Goal: Communication & Community: Answer question/provide support

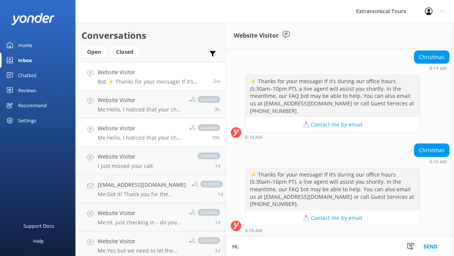
scroll to position [985, 0]
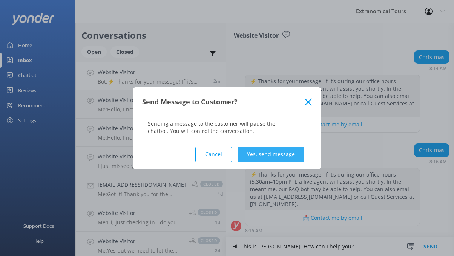
type textarea "Hi, This is [PERSON_NAME]. How can I help you?"
click at [255, 156] on button "Yes, send message" at bounding box center [270, 154] width 67 height 15
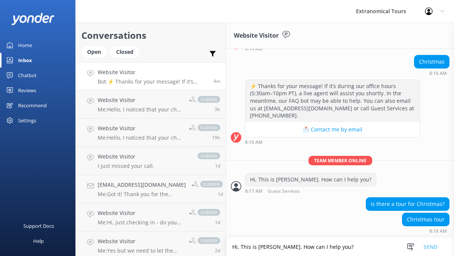
scroll to position [1074, 0]
click at [313, 242] on textarea "Hi, This is [PERSON_NAME]. How can I help you?" at bounding box center [340, 247] width 228 height 18
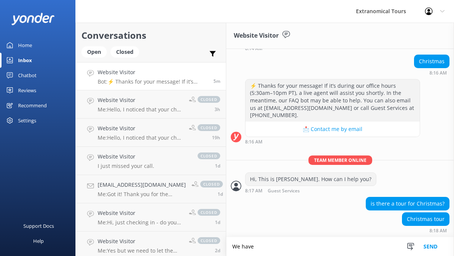
scroll to position [1074, 0]
type textarea "W"
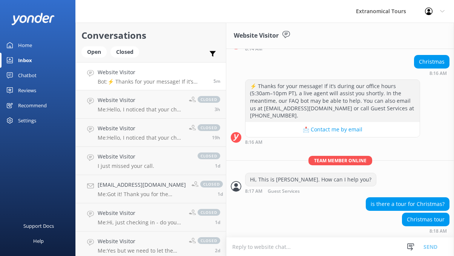
paste textarea "[URL][DOMAIN_NAME]"
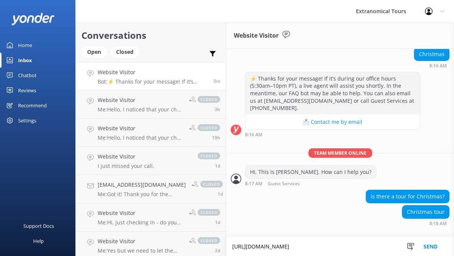
type textarea "[URL][DOMAIN_NAME]"
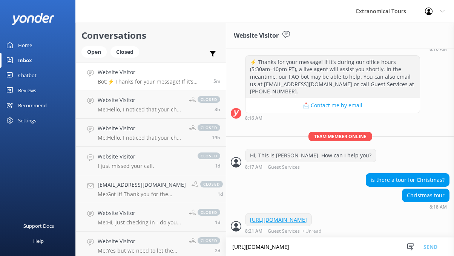
scroll to position [1105, 0]
click at [410, 246] on icon at bounding box center [411, 247] width 8 height 8
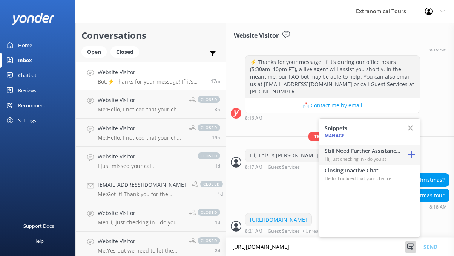
click at [376, 157] on p "Hi, just checking in - do you stil" at bounding box center [361, 159] width 75 height 7
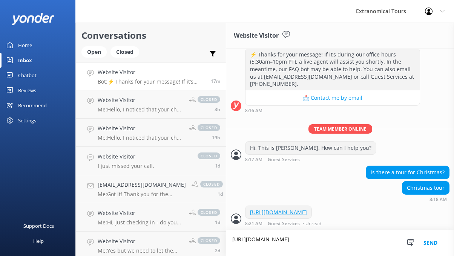
click at [429, 241] on button "Send" at bounding box center [430, 243] width 28 height 26
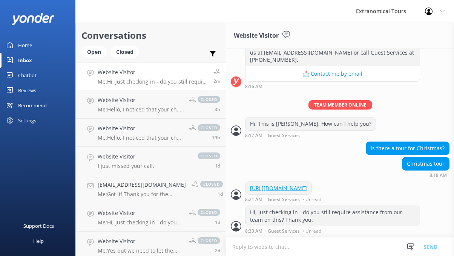
scroll to position [1137, 0]
click at [410, 247] on icon at bounding box center [411, 247] width 8 height 8
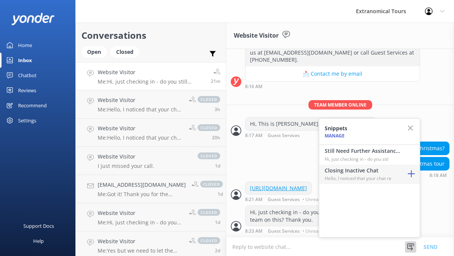
click at [390, 183] on div "Closing Inactive Chat Hello, I noticed that your chat re" at bounding box center [369, 175] width 101 height 20
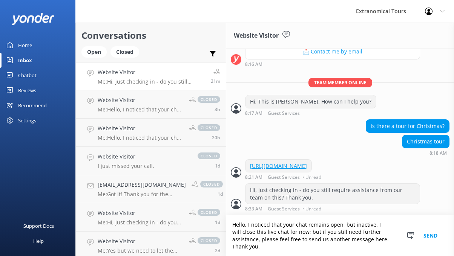
click at [433, 238] on button "Send" at bounding box center [430, 236] width 28 height 41
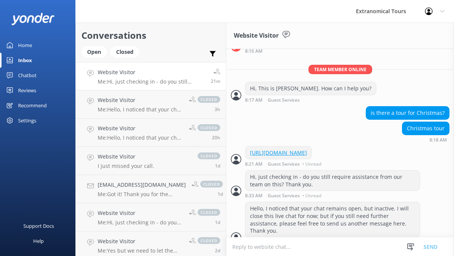
scroll to position [1184, 0]
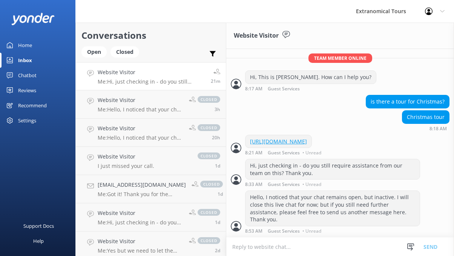
click at [43, 60] on link "Inbox" at bounding box center [37, 60] width 75 height 15
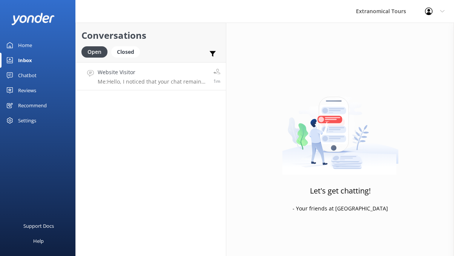
click at [128, 83] on p "Me: Hello, I noticed that your chat remains open, but inactive. I will close th…" at bounding box center [153, 81] width 110 height 7
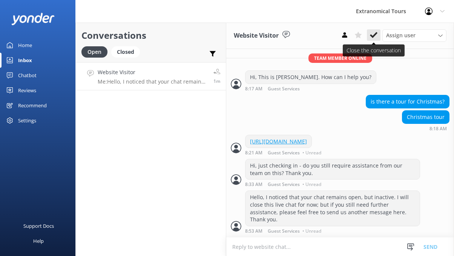
scroll to position [1184, 0]
click at [375, 34] on use at bounding box center [374, 35] width 8 height 6
